Goal: Check status: Check status

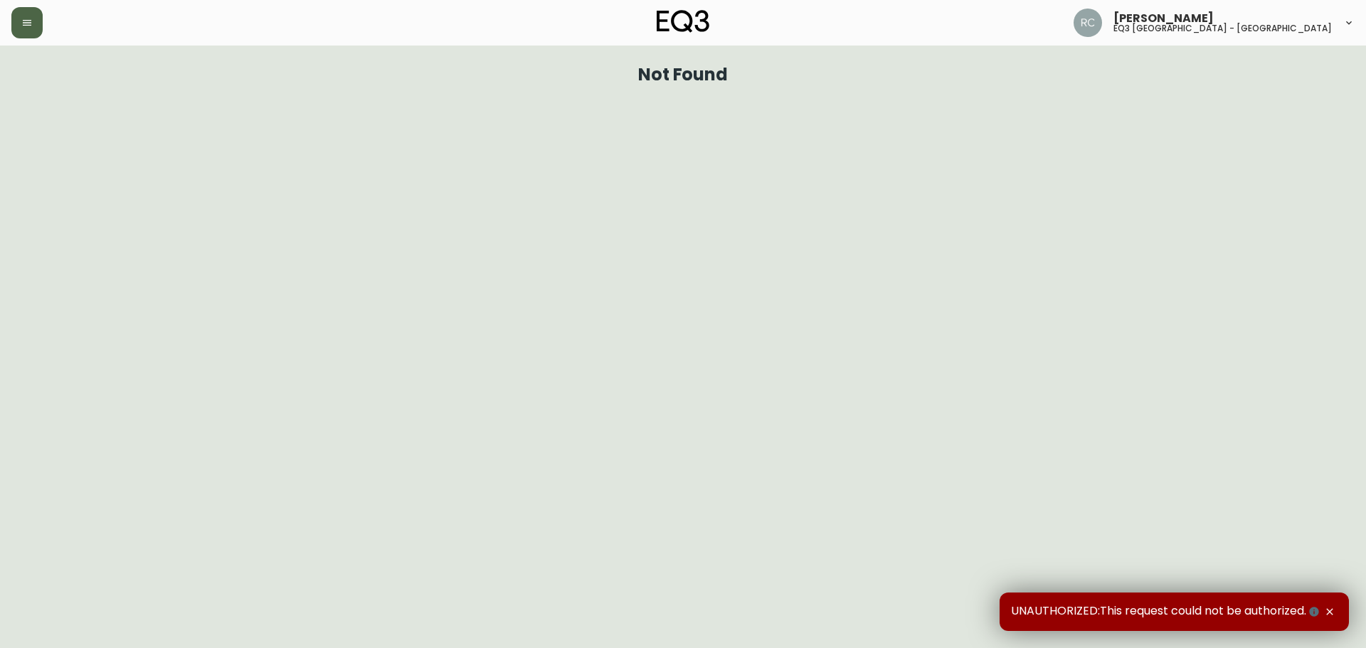
click at [35, 30] on button "button" at bounding box center [26, 22] width 31 height 31
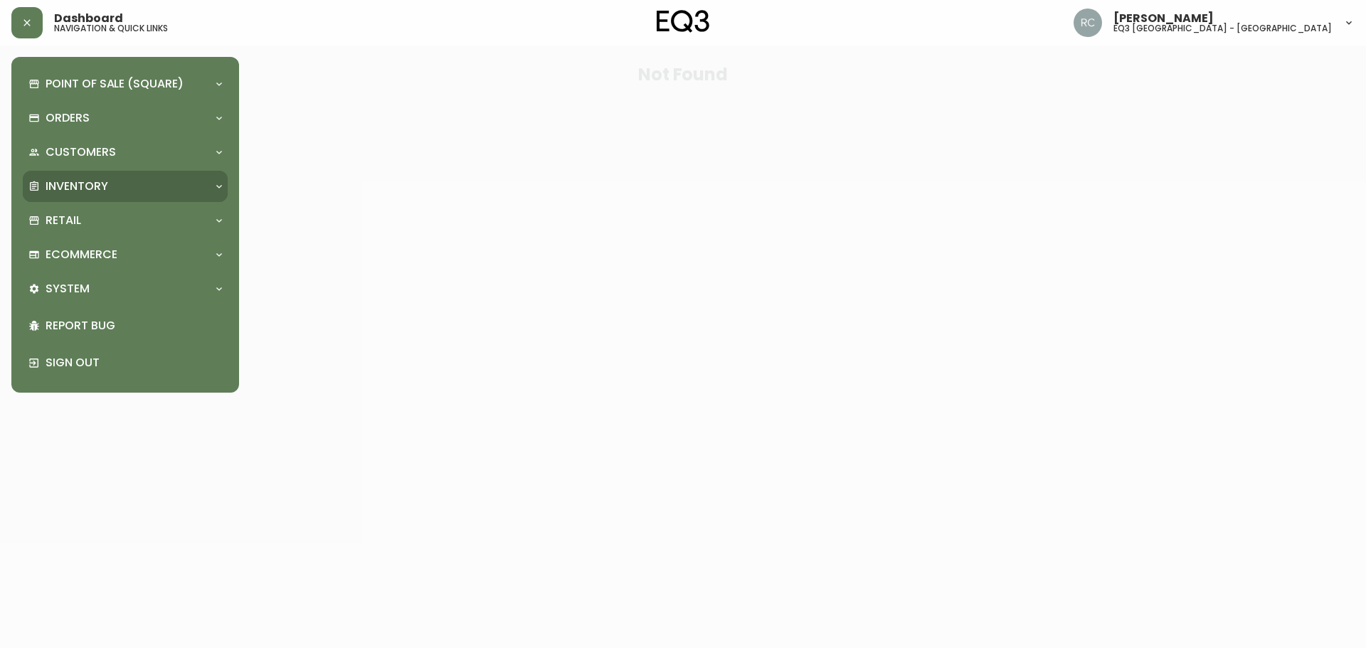
click at [92, 186] on p "Inventory" at bounding box center [77, 187] width 63 height 16
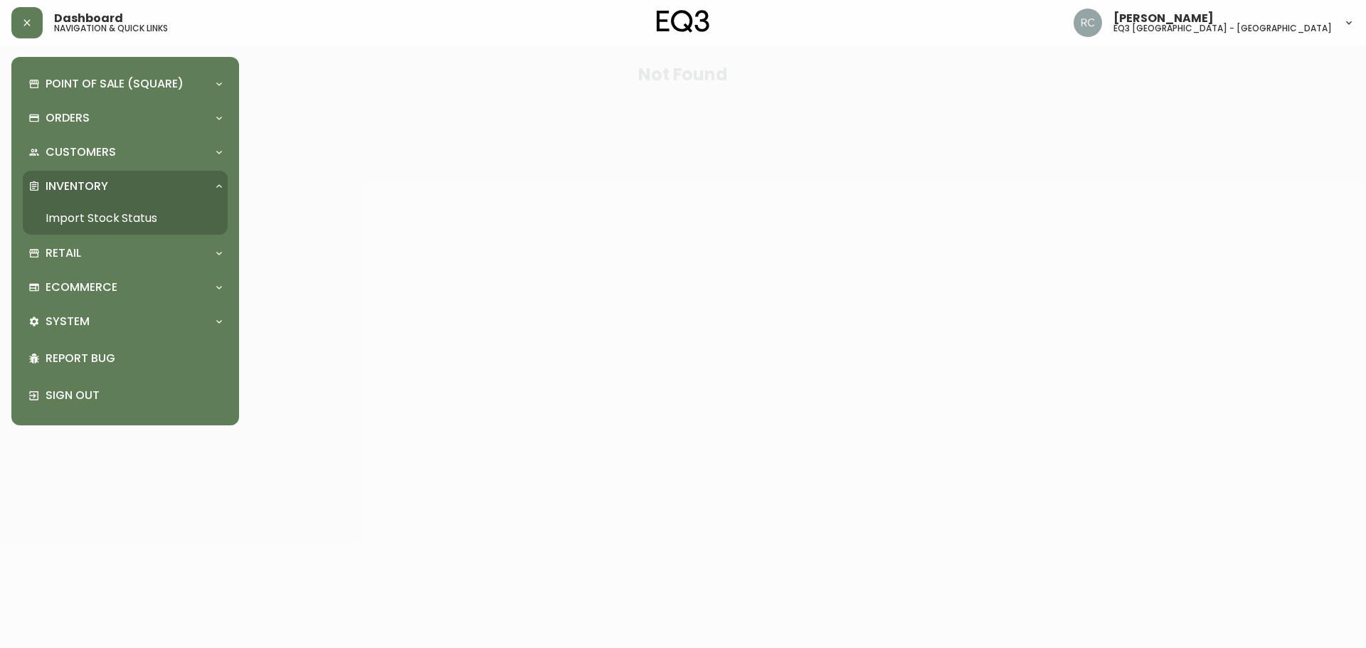
click at [104, 223] on link "Import Stock Status" at bounding box center [125, 218] width 205 height 33
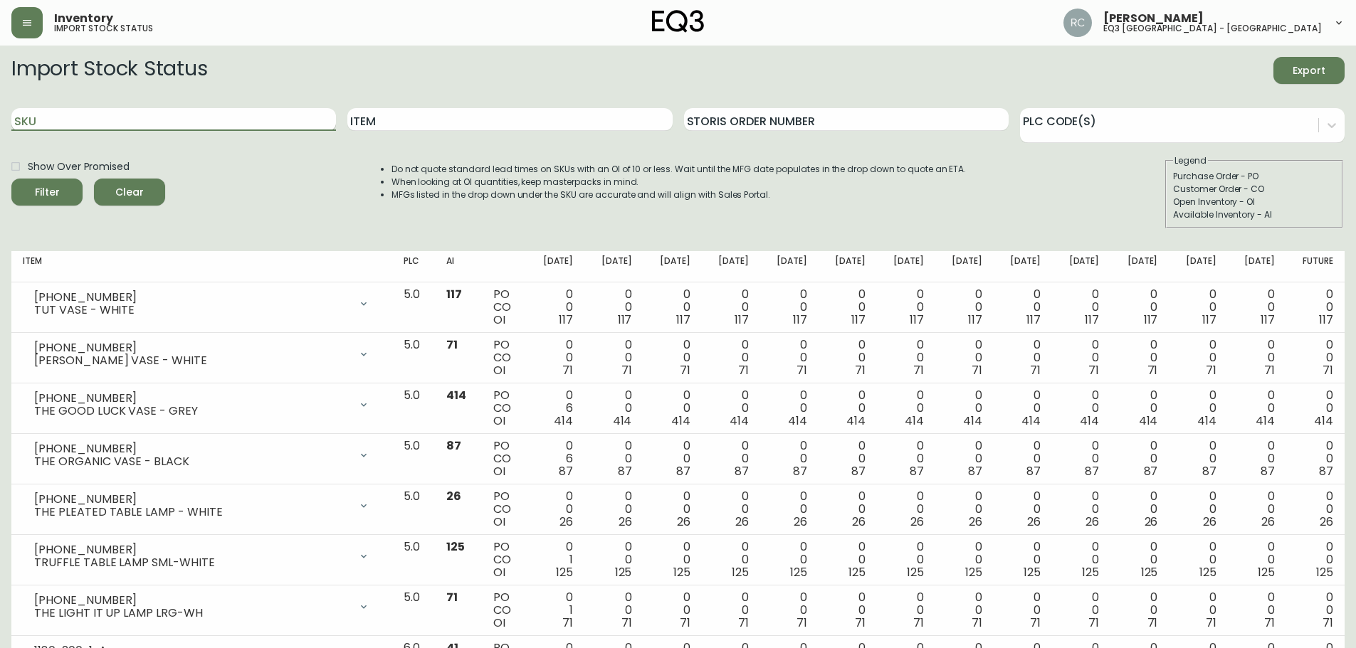
click at [113, 118] on input "SKU" at bounding box center [173, 119] width 324 height 23
paste input "[PHONE_NUMBER]"
type input "[PHONE_NUMBER]"
click at [11, 179] on button "Filter" at bounding box center [46, 192] width 71 height 27
